Goal: Task Accomplishment & Management: Use online tool/utility

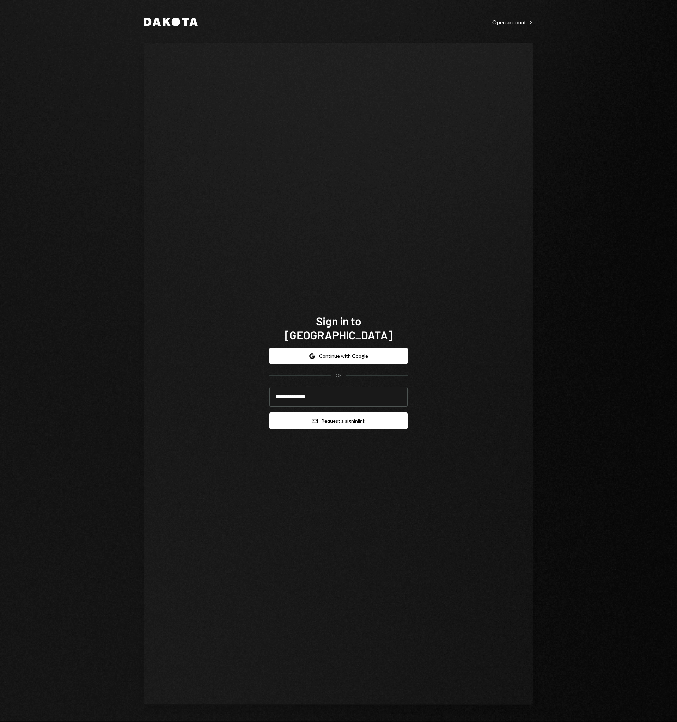
click at [385, 415] on button "Email Request a sign in link" at bounding box center [338, 420] width 138 height 17
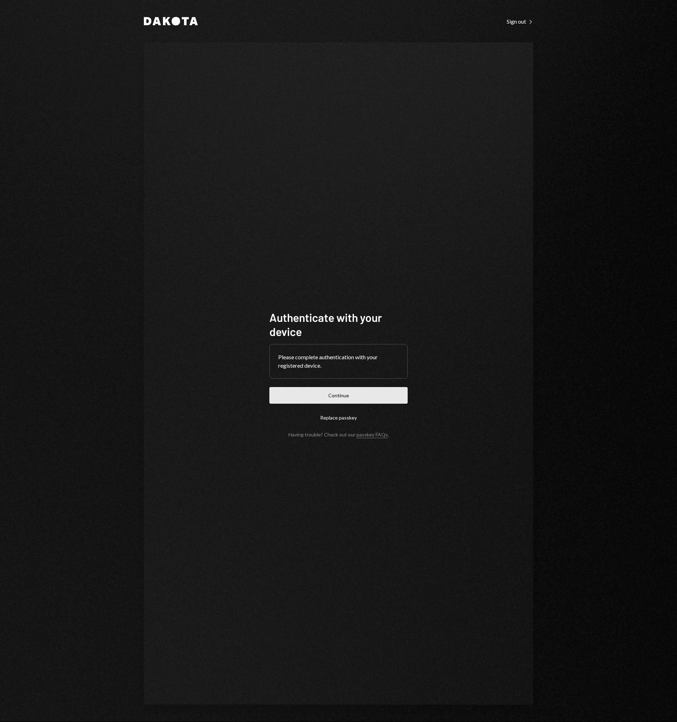
click at [340, 399] on button "Continue" at bounding box center [338, 395] width 138 height 17
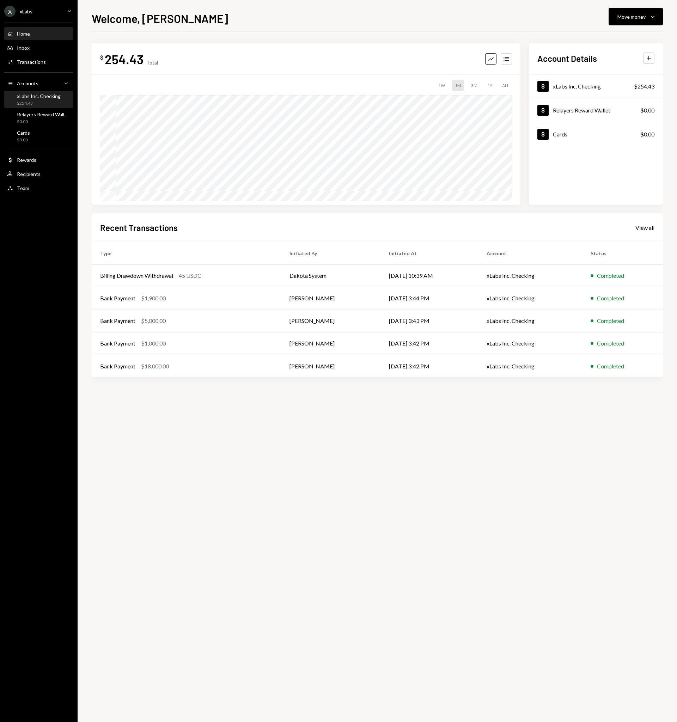
click at [41, 96] on div "xLabs Inc. Checking" at bounding box center [39, 96] width 44 height 6
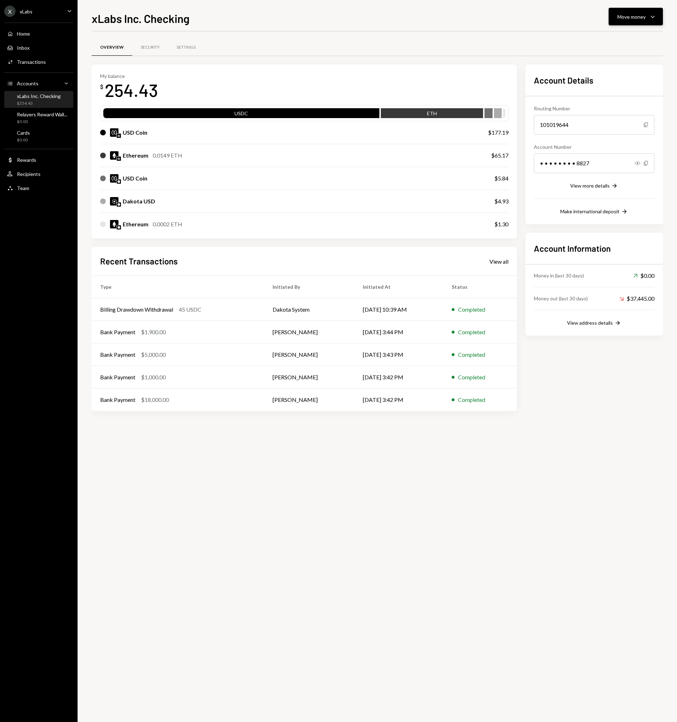
click at [658, 19] on button "Move money Caret Down" at bounding box center [635, 17] width 54 height 18
click at [623, 69] on div "Deposit" at bounding box center [629, 69] width 51 height 7
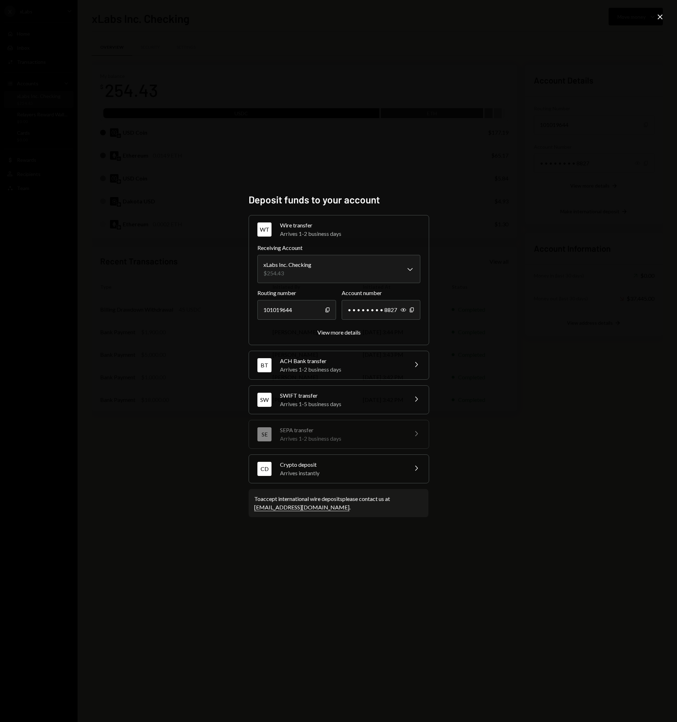
click at [347, 462] on div "Crypto deposit" at bounding box center [341, 464] width 123 height 8
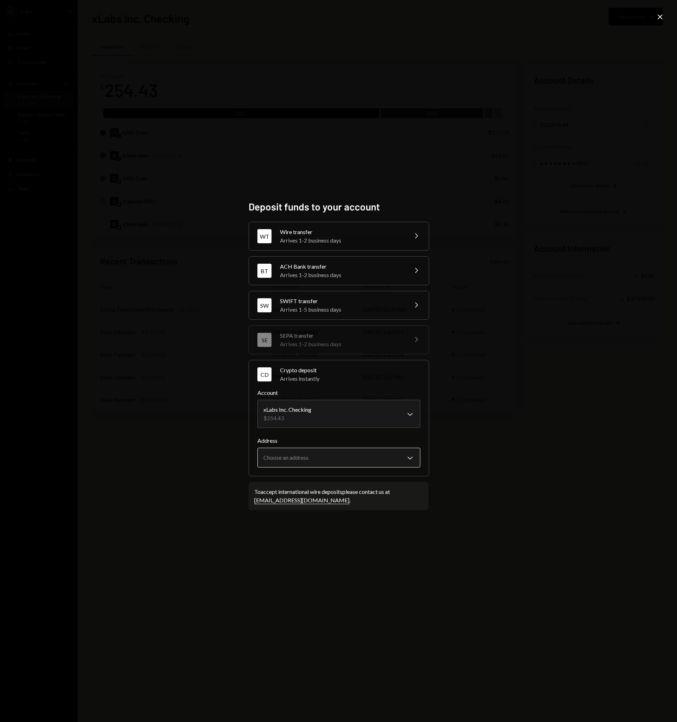
click at [393, 459] on body "X xLabs Caret Down Home Home Inbox Inbox Activities Transactions Accounts Accou…" at bounding box center [338, 361] width 677 height 722
select select "**********"
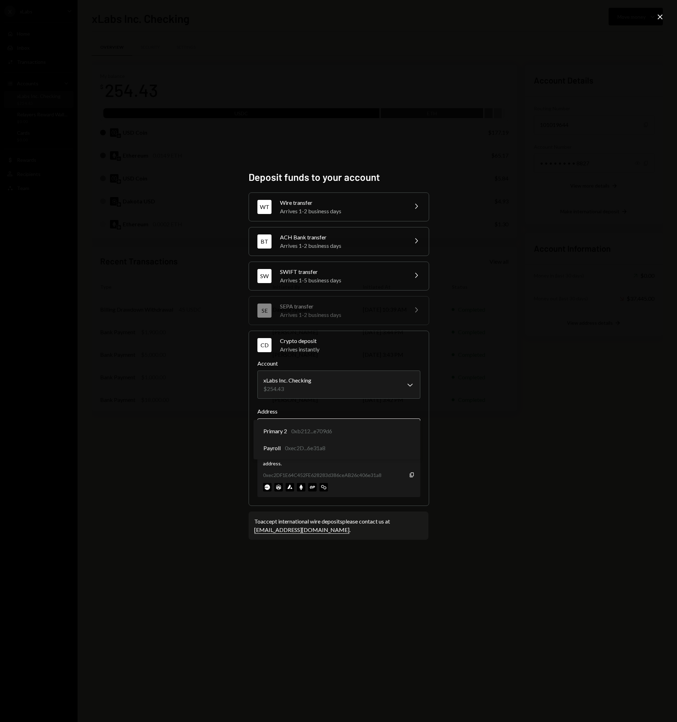
click at [407, 425] on body "X xLabs Caret Down Home Home Inbox Inbox Activities Transactions Accounts Accou…" at bounding box center [338, 361] width 677 height 722
click at [412, 476] on icon "Copy" at bounding box center [412, 475] width 6 height 6
click at [660, 21] on icon "Close" at bounding box center [660, 17] width 8 height 8
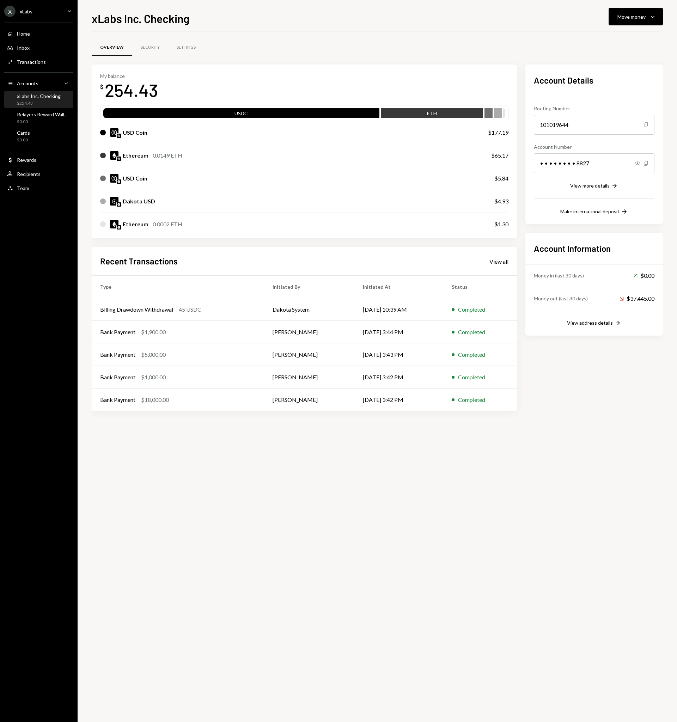
click at [118, 160] on img at bounding box center [119, 159] width 4 height 4
click at [119, 136] on img at bounding box center [119, 136] width 4 height 4
click at [649, 17] on icon "Caret Down" at bounding box center [652, 16] width 8 height 8
click at [626, 74] on div "Deposit Deposit" at bounding box center [624, 70] width 71 height 16
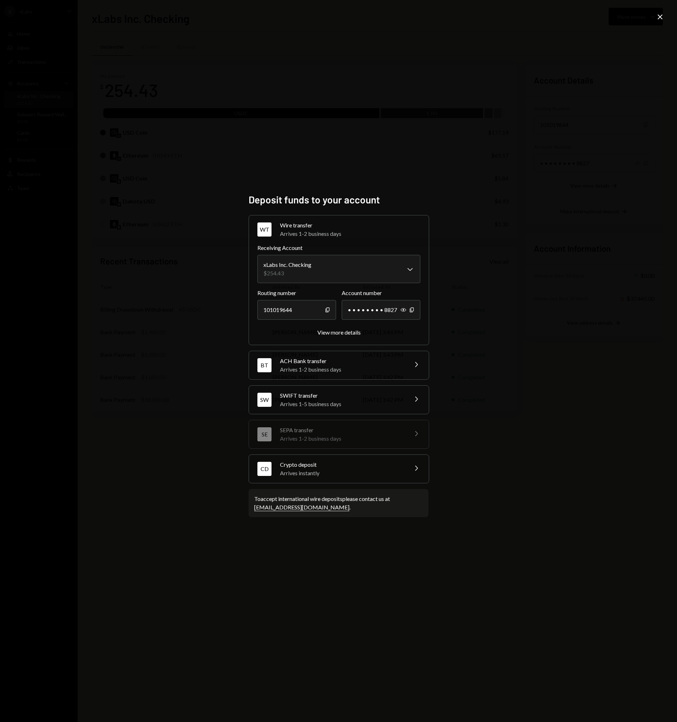
click at [421, 472] on div "CD Crypto deposit Arrives instantly Chevron Right" at bounding box center [339, 469] width 180 height 28
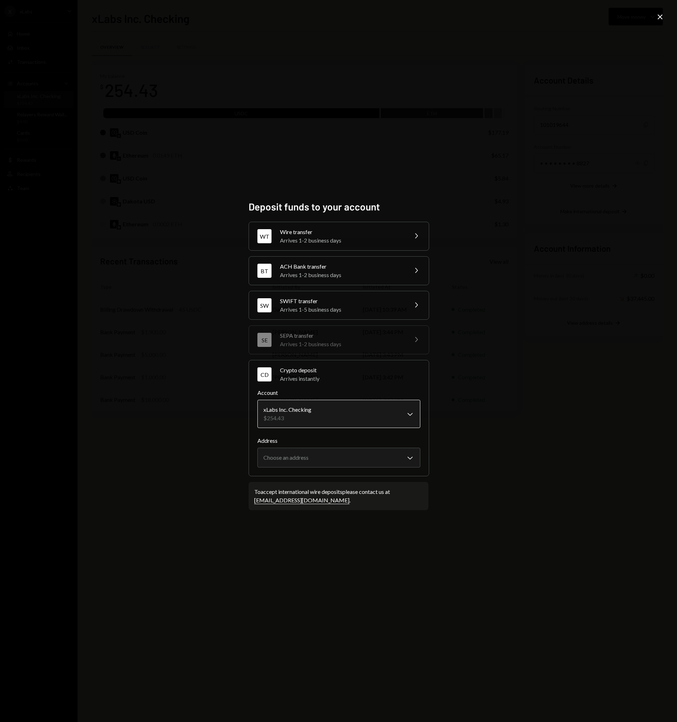
click at [309, 420] on body "X xLabs Caret Down Home Home Inbox Inbox Activities Transactions Accounts Accou…" at bounding box center [338, 361] width 677 height 722
click at [317, 460] on body "X xLabs Caret Down Home Home Inbox Inbox Activities Transactions Accounts Accou…" at bounding box center [338, 361] width 677 height 722
select select "**********"
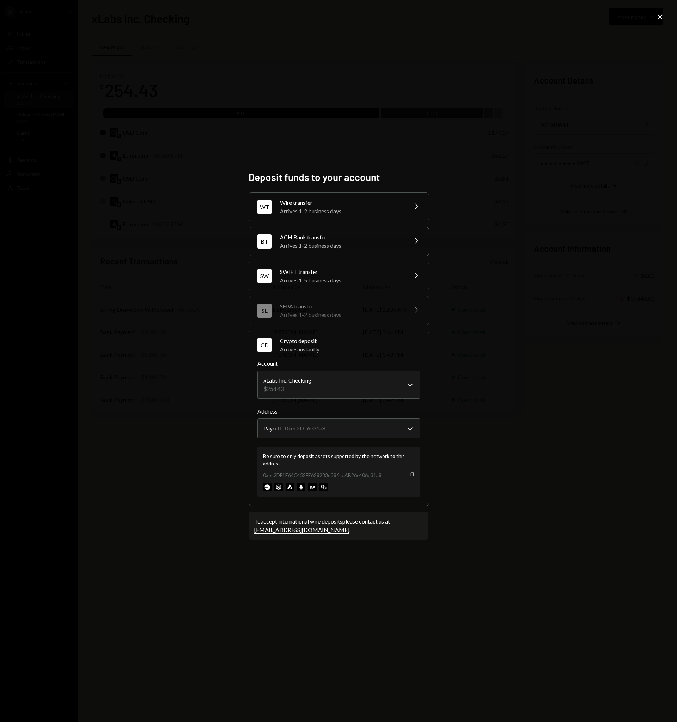
click at [412, 477] on icon "Copy" at bounding box center [412, 475] width 6 height 6
